Goal: Obtain resource: Obtain resource

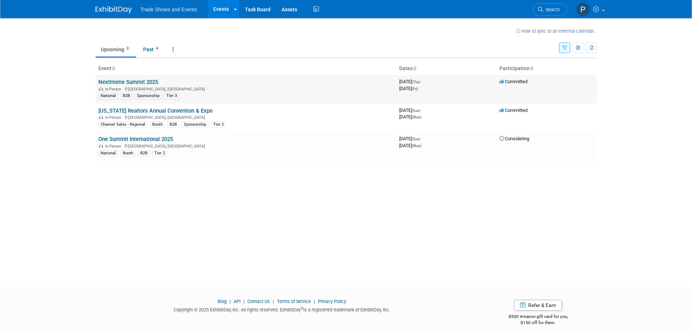
click at [121, 82] on link "NextHome Summit 2025" at bounding box center [128, 82] width 60 height 7
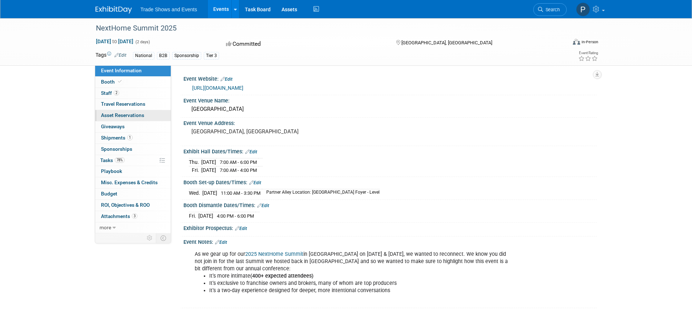
click at [129, 113] on span "Asset Reservations 0" at bounding box center [122, 115] width 43 height 6
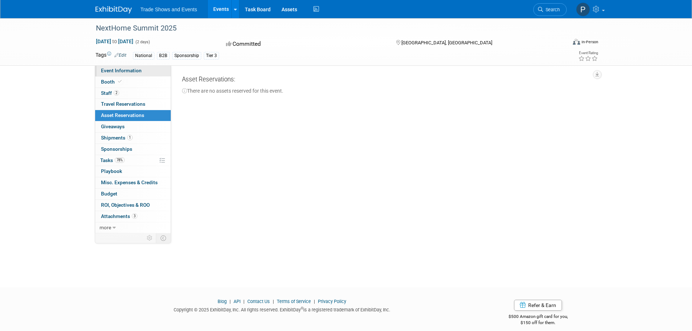
click at [121, 70] on span "Event Information" at bounding box center [121, 71] width 41 height 6
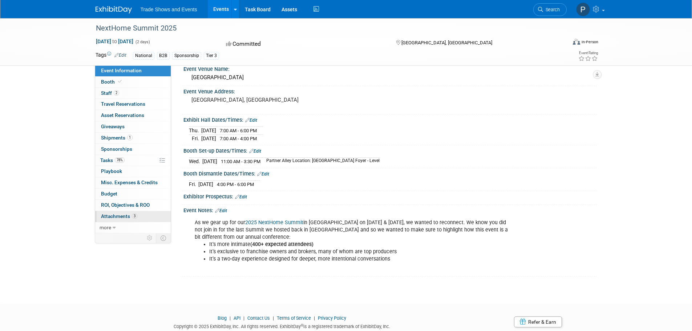
scroll to position [55, 0]
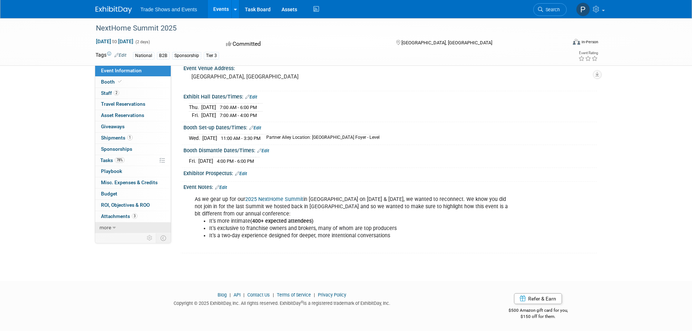
click at [114, 227] on icon at bounding box center [114, 227] width 3 height 5
click at [117, 238] on span "Event Binder (.pdf export)" at bounding box center [130, 238] width 58 height 6
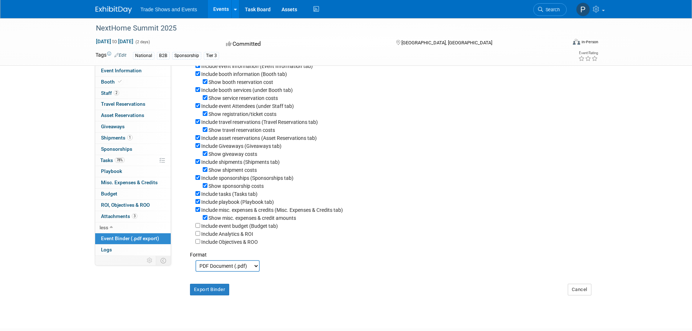
scroll to position [102, 0]
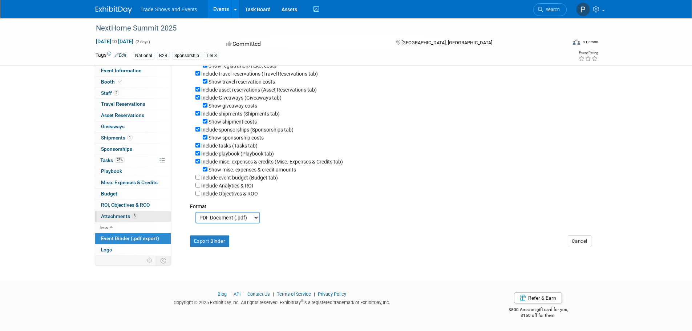
click at [117, 217] on span "Attachments 3" at bounding box center [119, 216] width 36 height 6
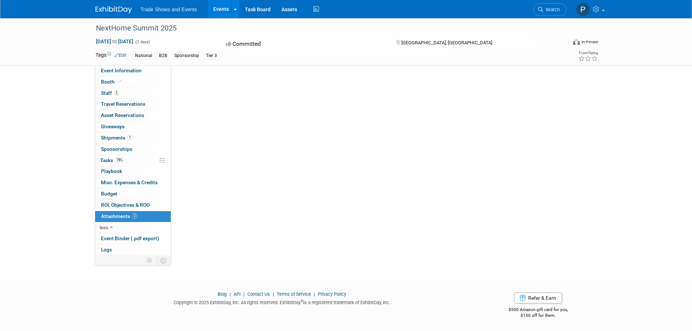
scroll to position [0, 0]
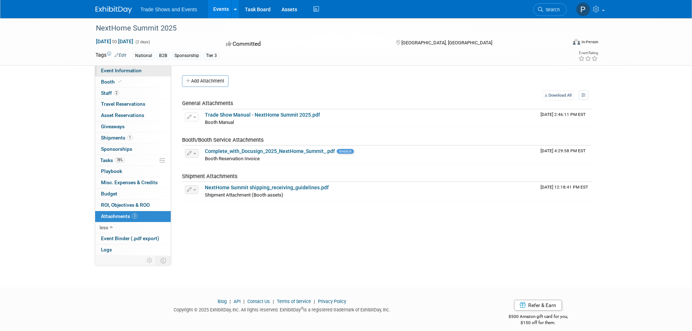
click at [136, 69] on span "Event Information" at bounding box center [121, 71] width 41 height 6
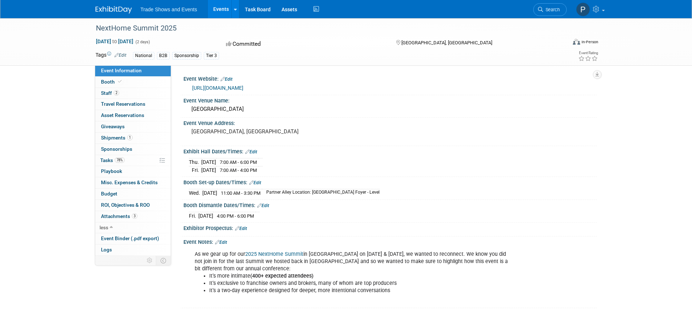
drag, startPoint x: 183, startPoint y: 191, endPoint x: 423, endPoint y: 195, distance: 239.8
click at [423, 195] on div "Wed. Sep 3, 2025 11:00 AM - 3:30 PM Partner Alley Location: Phoenix Front Foyer…" at bounding box center [389, 191] width 413 height 12
click at [380, 194] on td "Partner Alley Location: Phoenix Front Foyer & Third Street Foyer - Level" at bounding box center [321, 193] width 118 height 8
click at [129, 138] on span "1" at bounding box center [129, 137] width 5 height 5
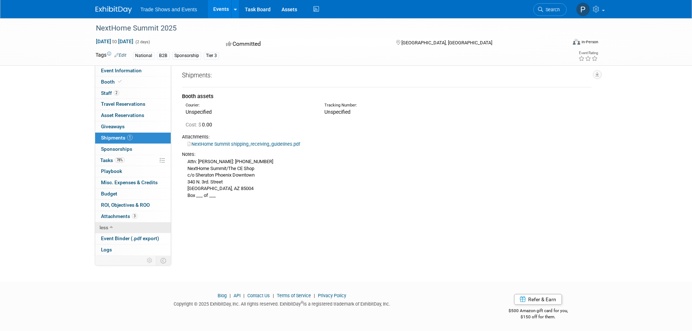
scroll to position [7, 0]
click at [113, 250] on link "Logs" at bounding box center [133, 249] width 76 height 11
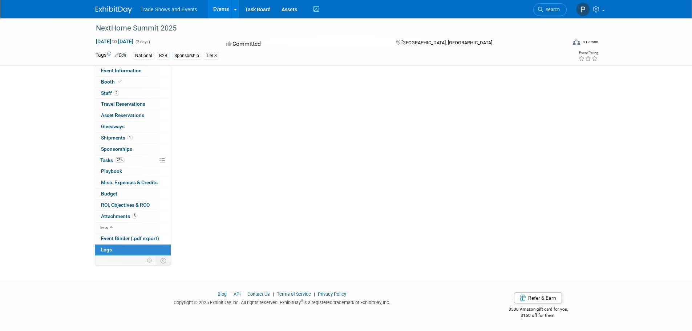
scroll to position [0, 0]
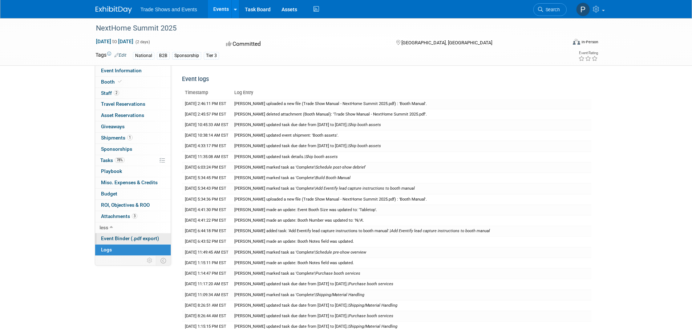
click at [121, 240] on span "Event Binder (.pdf export)" at bounding box center [130, 238] width 58 height 6
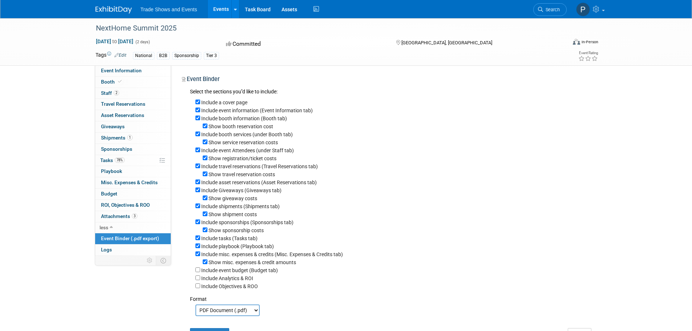
scroll to position [102, 0]
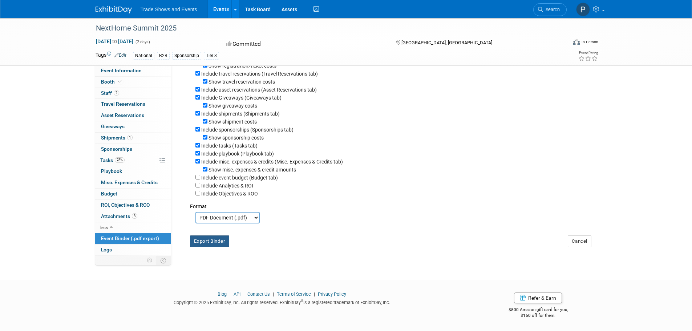
click at [216, 242] on button "Export Binder" at bounding box center [210, 241] width 40 height 12
